Goal: Task Accomplishment & Management: Complete application form

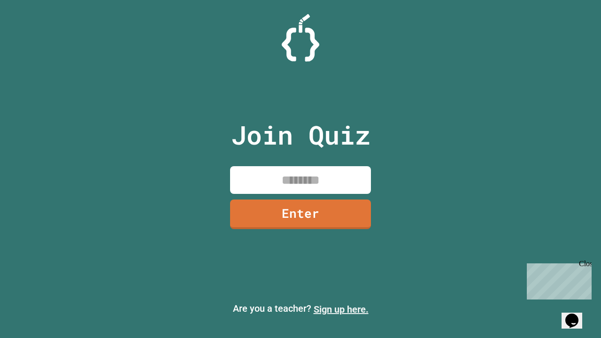
click at [341, 309] on link "Sign up here." at bounding box center [341, 309] width 55 height 11
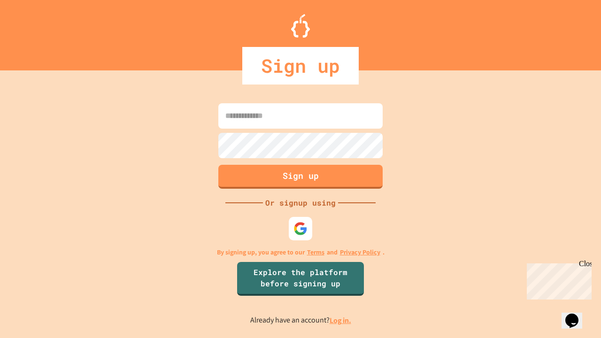
click at [341, 320] on link "Log in." at bounding box center [341, 321] width 22 height 10
